Goal: Information Seeking & Learning: Understand process/instructions

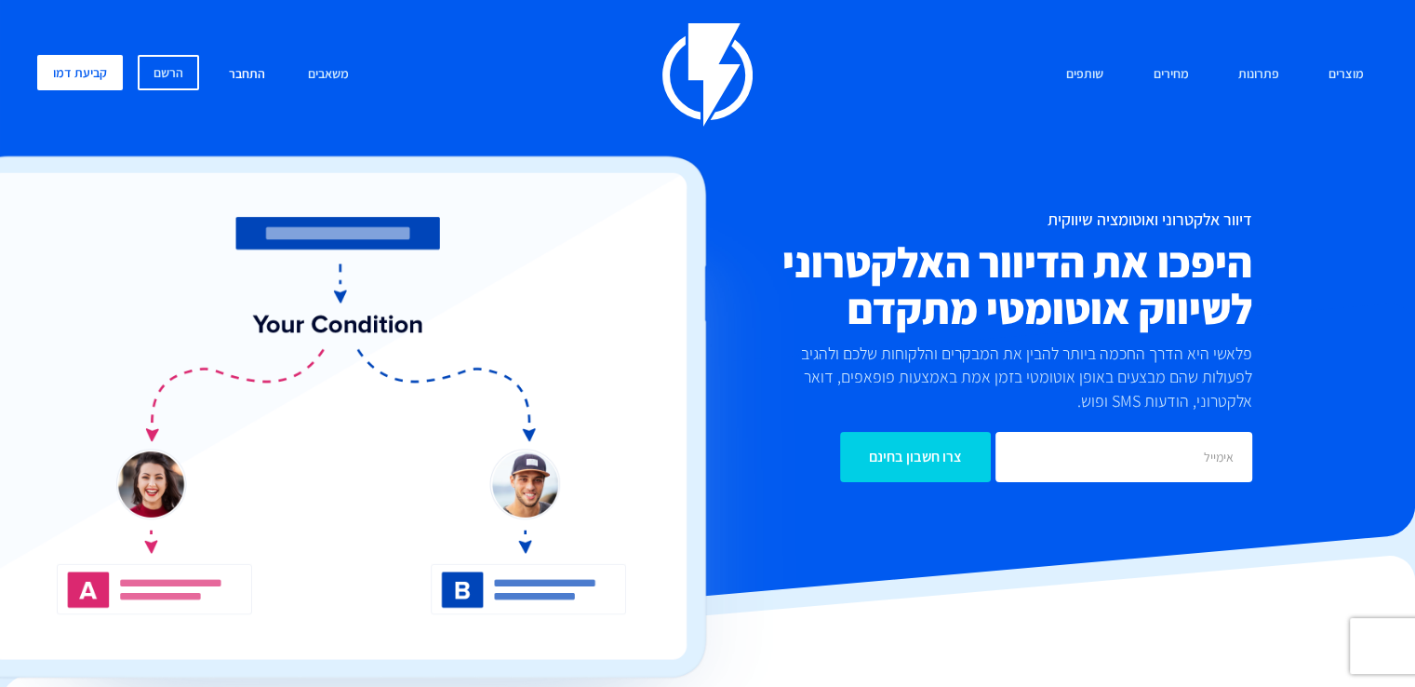
click at [229, 75] on link "התחבר" at bounding box center [247, 75] width 64 height 40
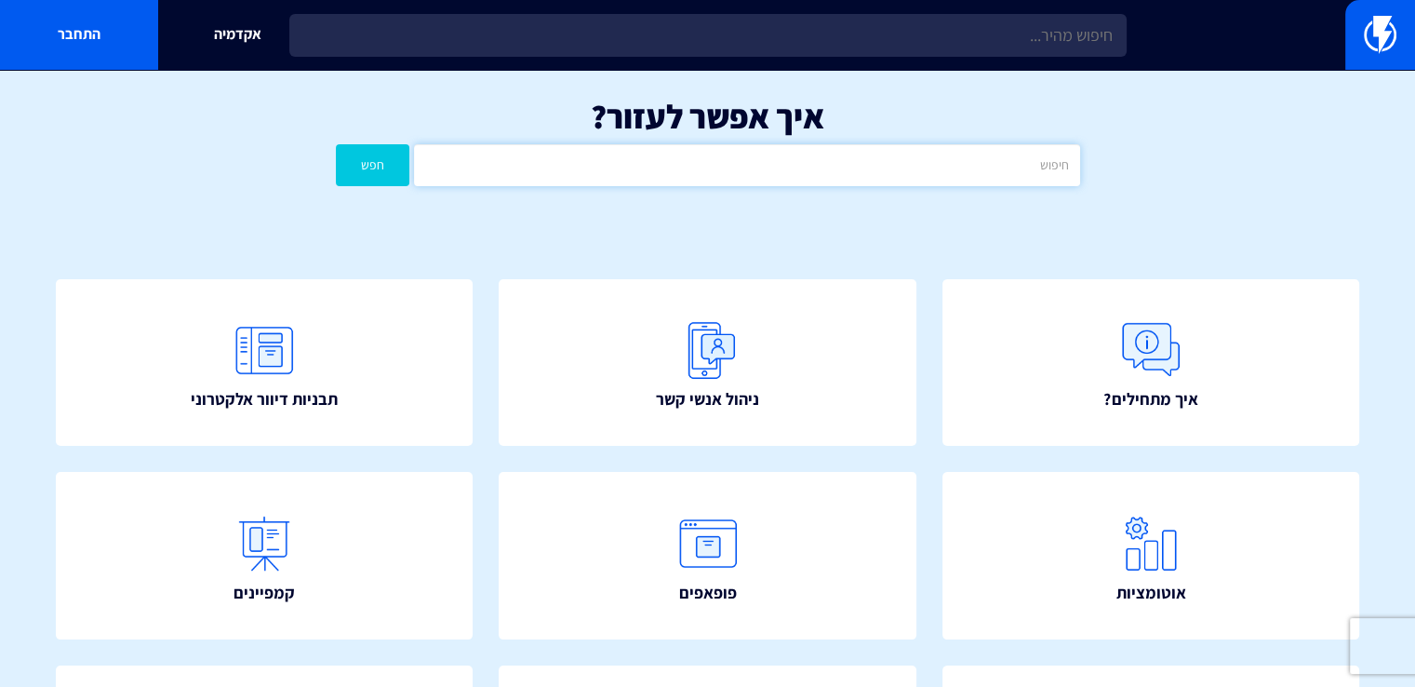
click at [838, 166] on input "text" at bounding box center [746, 165] width 665 height 42
type input "utm"
click at [336, 144] on button "חפש" at bounding box center [373, 165] width 74 height 42
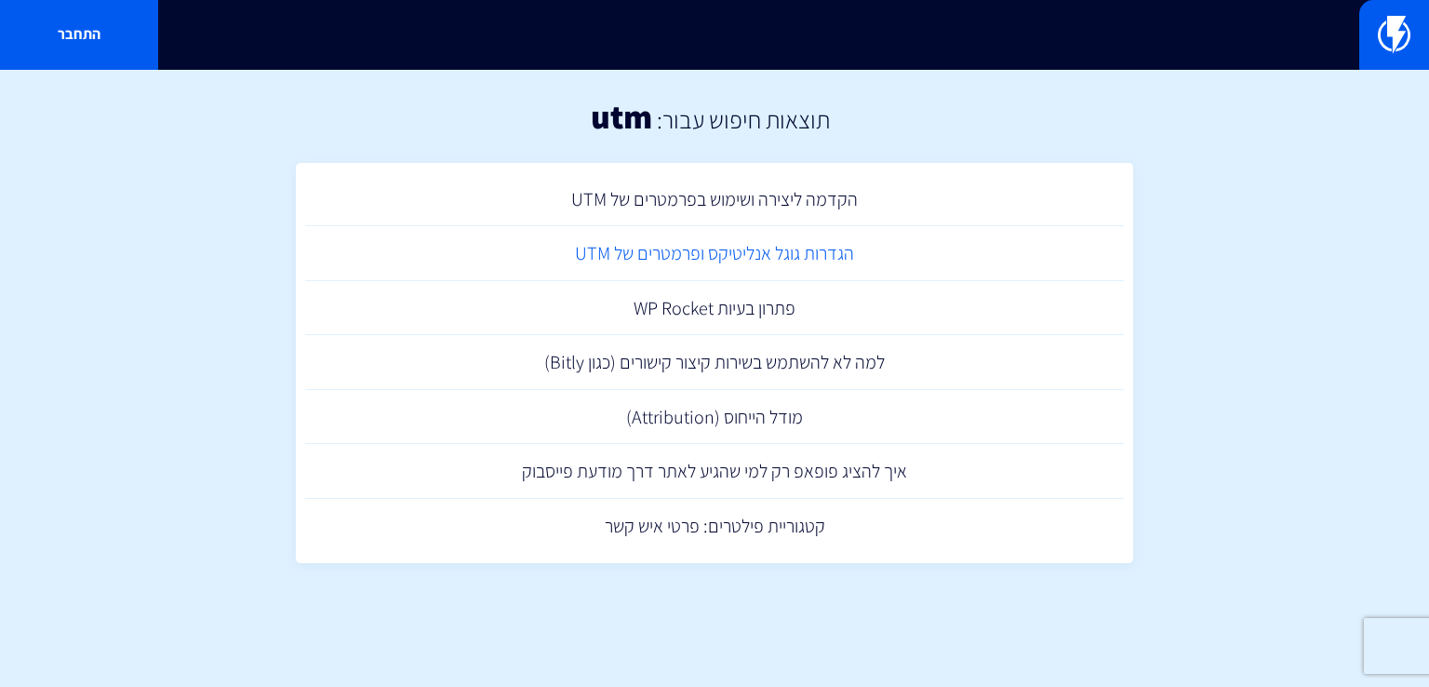
click at [803, 258] on link "הגדרות גוגל אנליטיקס ופרמטרים של UTM" at bounding box center [714, 253] width 819 height 55
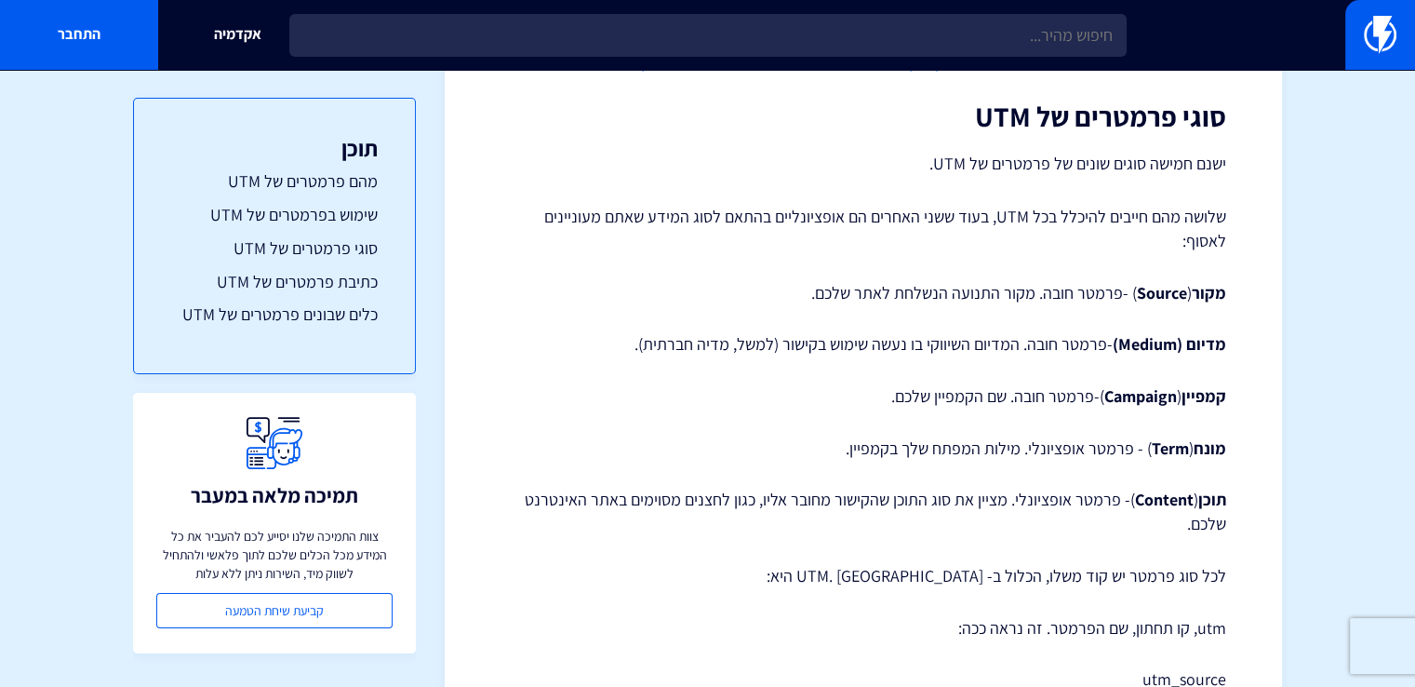
scroll to position [1024, 0]
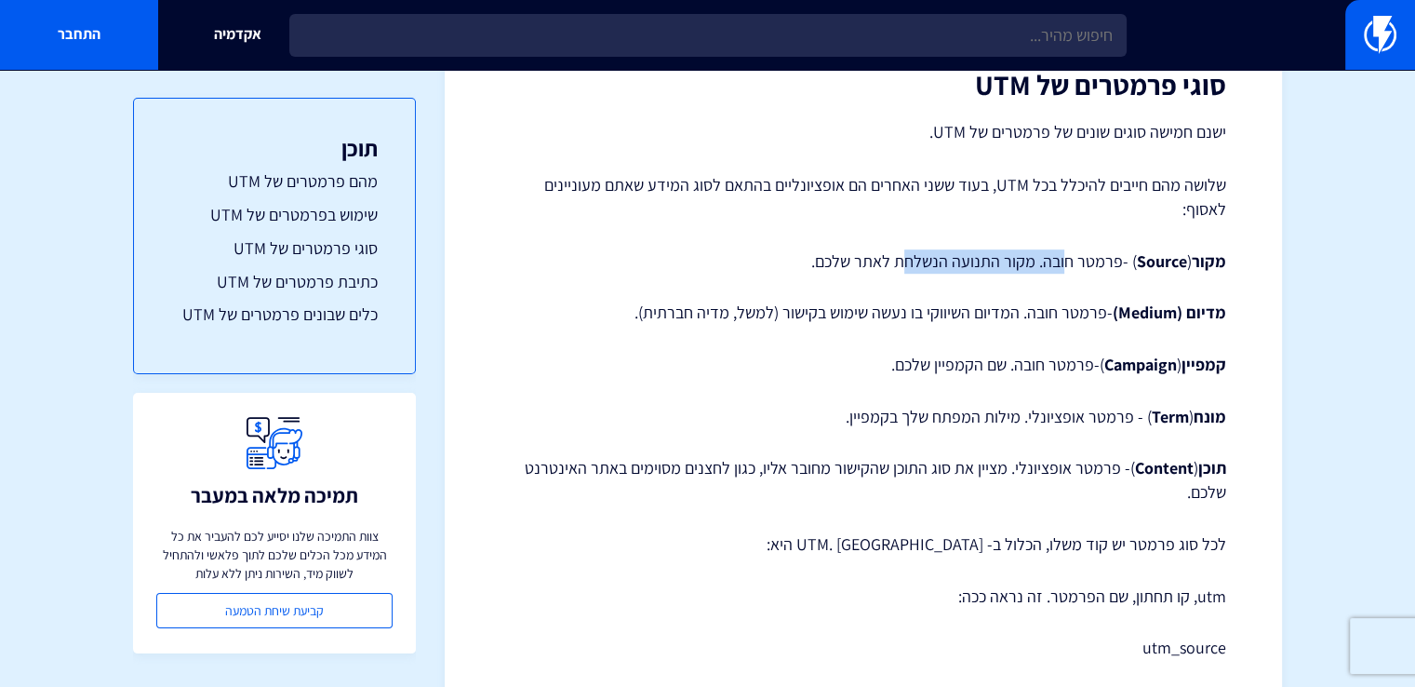
drag, startPoint x: 1066, startPoint y: 241, endPoint x: 909, endPoint y: 237, distance: 157.3
click at [909, 249] on p "מקור ( Source ) -פרמטר חובה. מקור התנועה הנשלחת לאתר שלכם." at bounding box center [864, 261] width 726 height 24
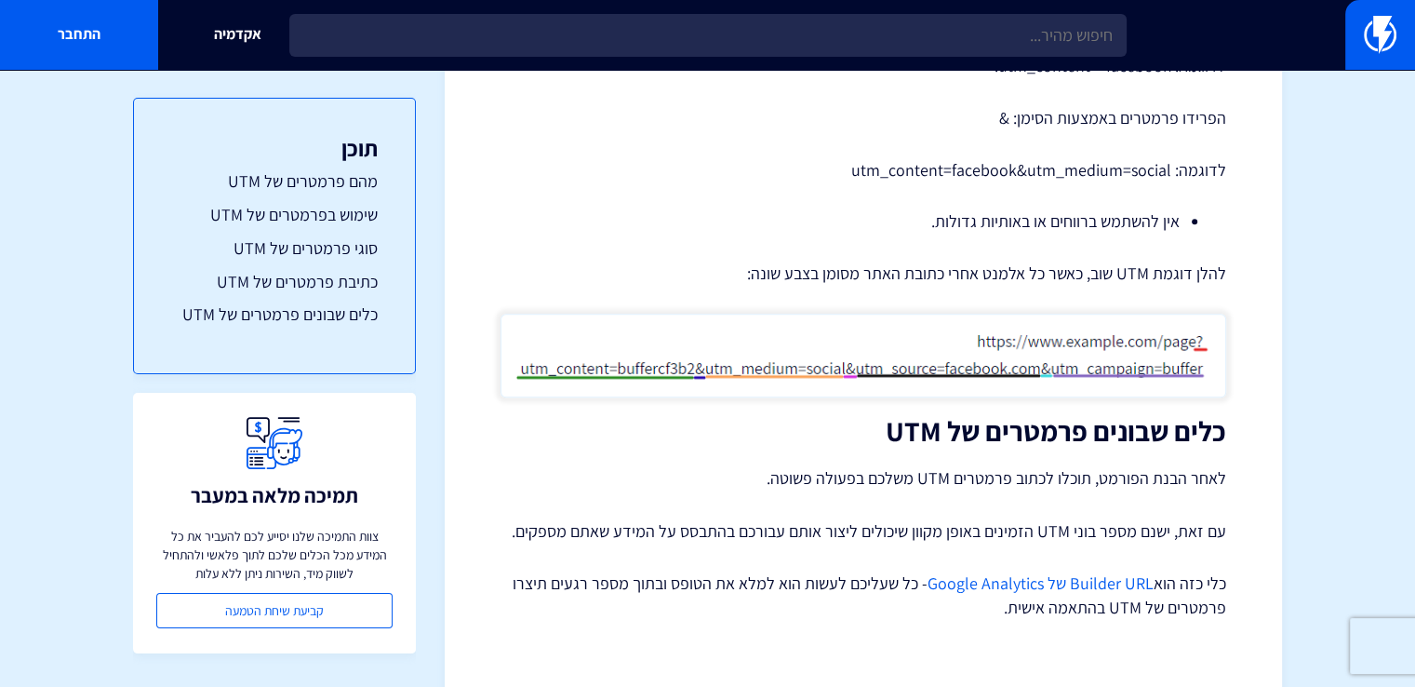
scroll to position [2092, 0]
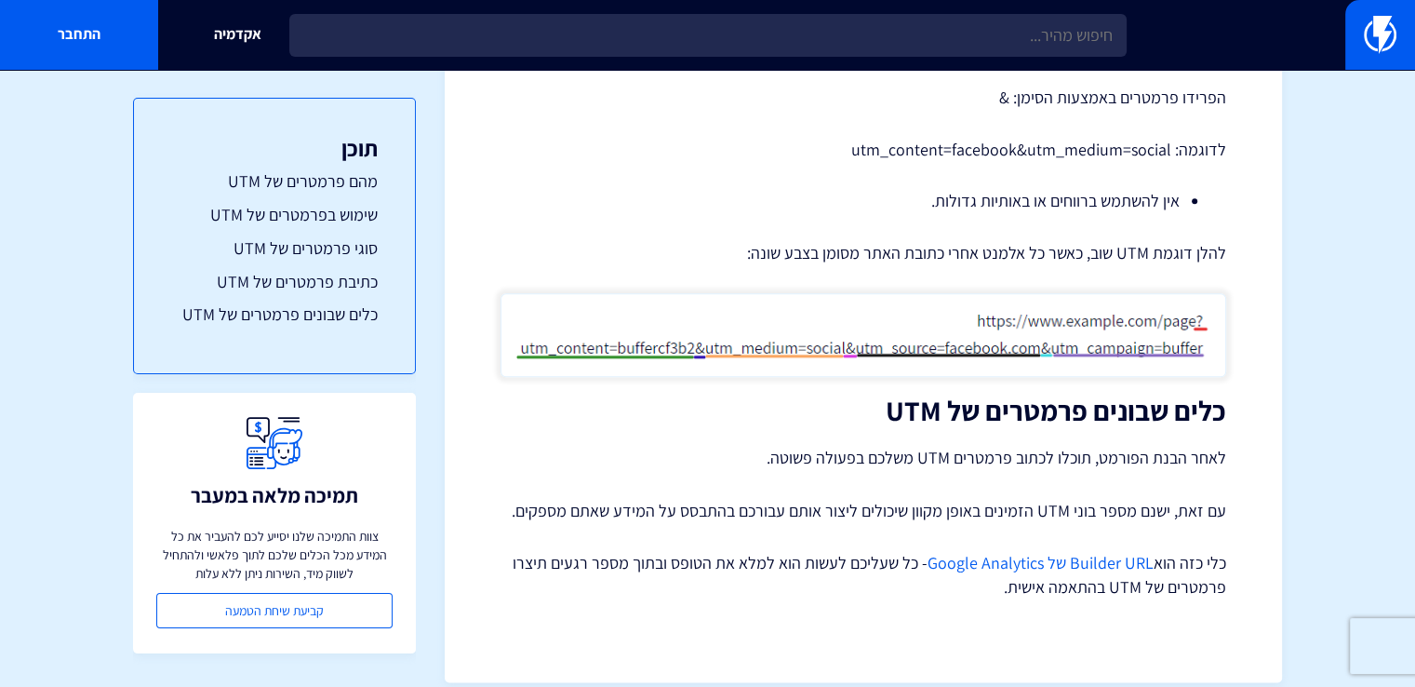
click at [880, 499] on p "עם זאת, ישנם מספר בוני UTM הזמינים באופן מקוון שיכולים ליצור אותם עבורכם בהתבסס…" at bounding box center [864, 511] width 726 height 24
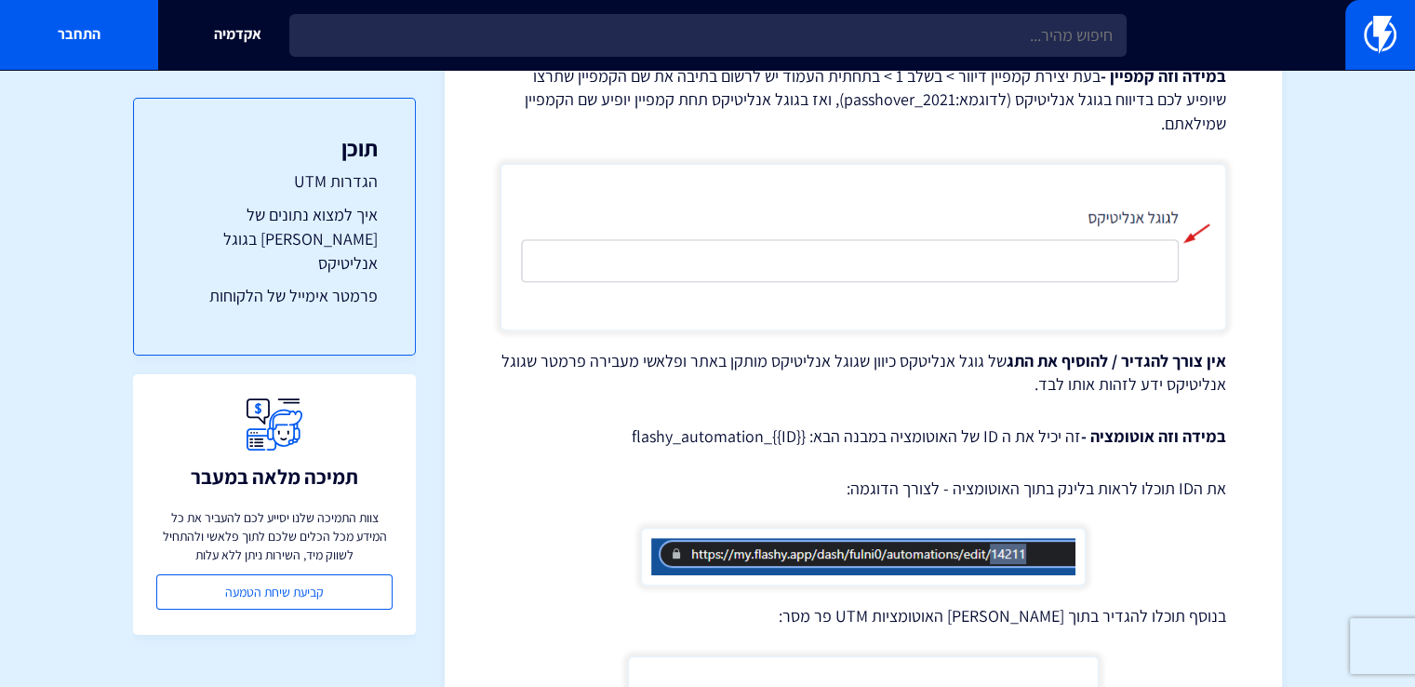
scroll to position [651, 0]
